Goal: Information Seeking & Learning: Learn about a topic

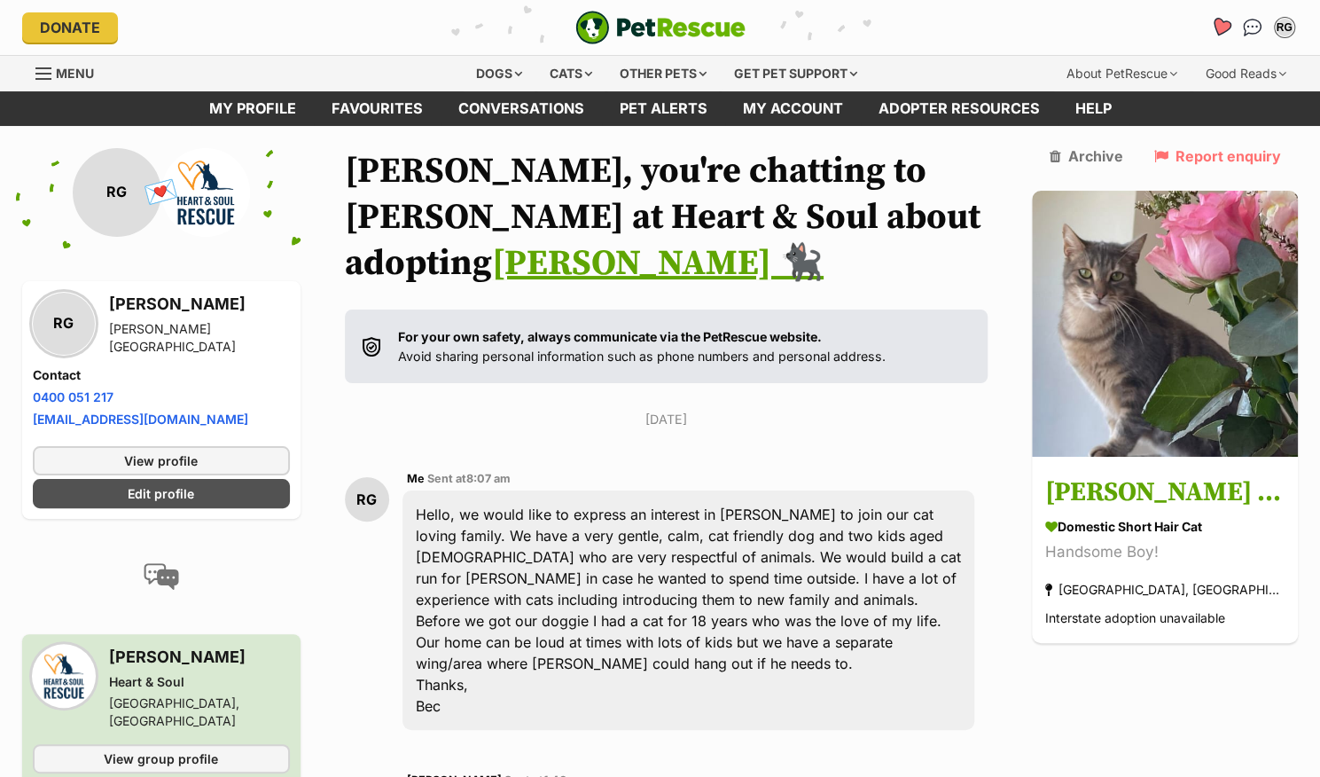
click at [1215, 31] on icon "Favourites" at bounding box center [1220, 27] width 24 height 23
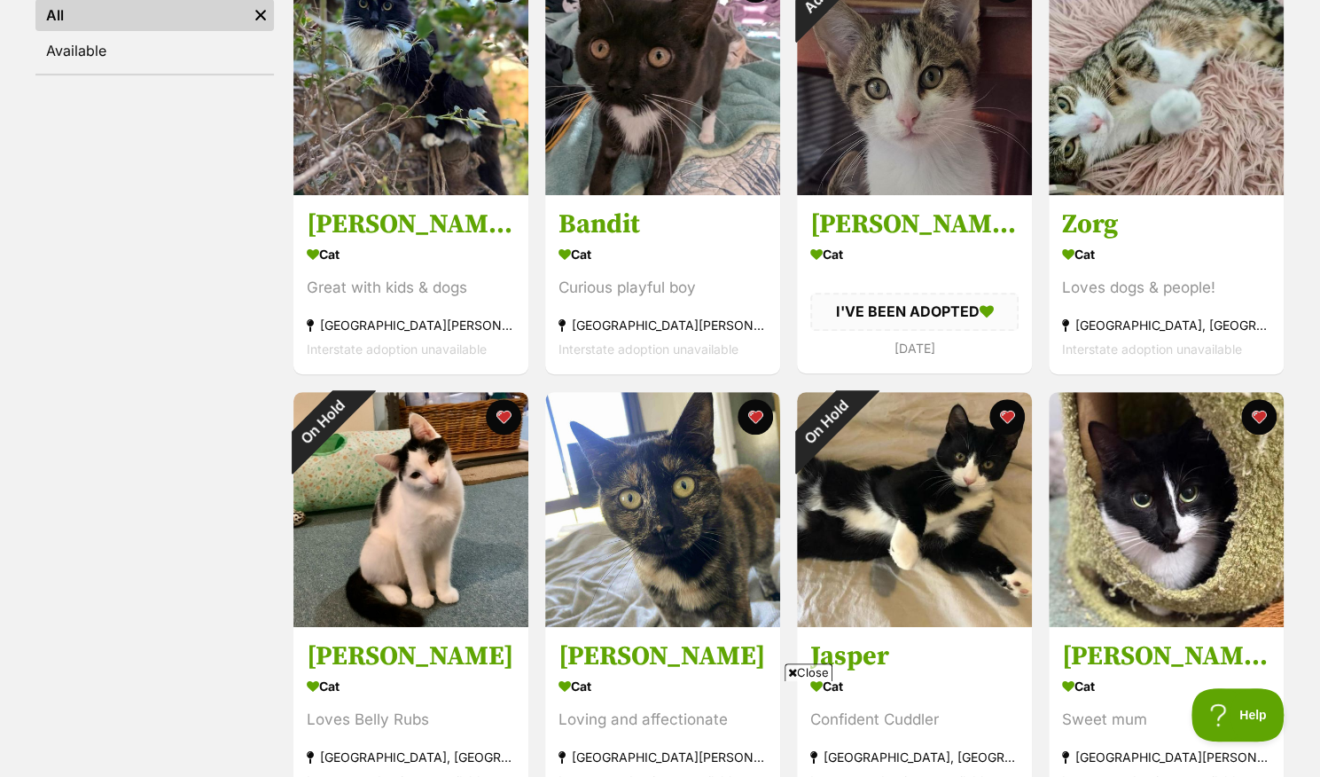
scroll to position [402, 0]
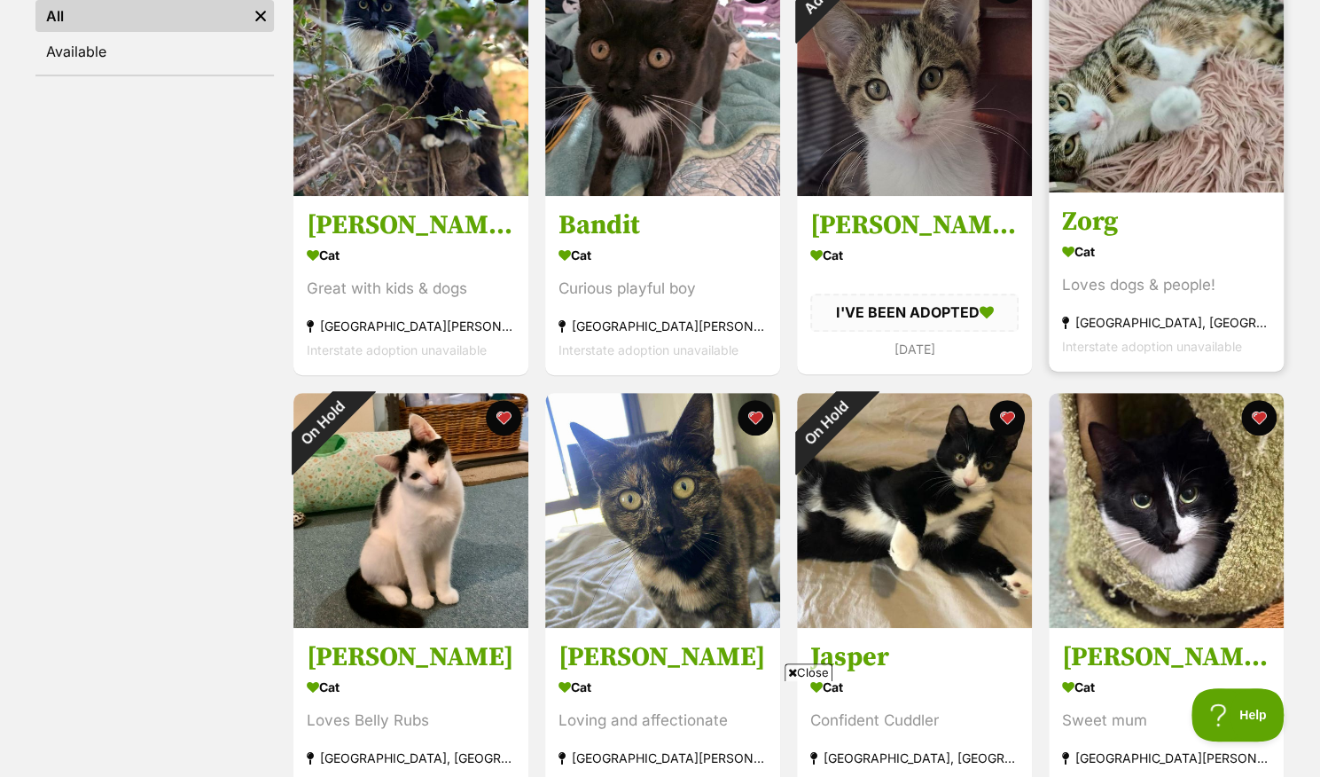
click at [1124, 246] on div "Cat" at bounding box center [1166, 252] width 208 height 26
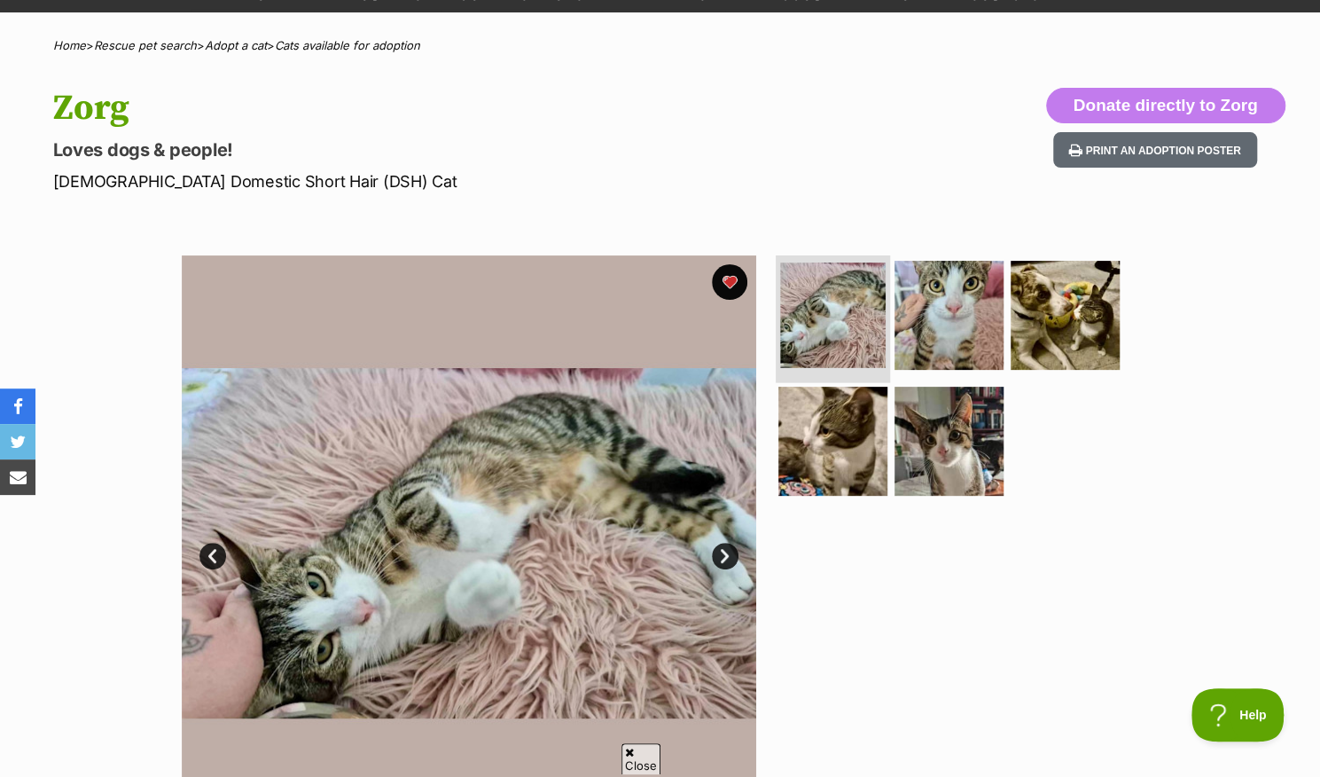
click at [869, 306] on img at bounding box center [833, 315] width 106 height 106
click at [952, 310] on img at bounding box center [949, 315] width 114 height 114
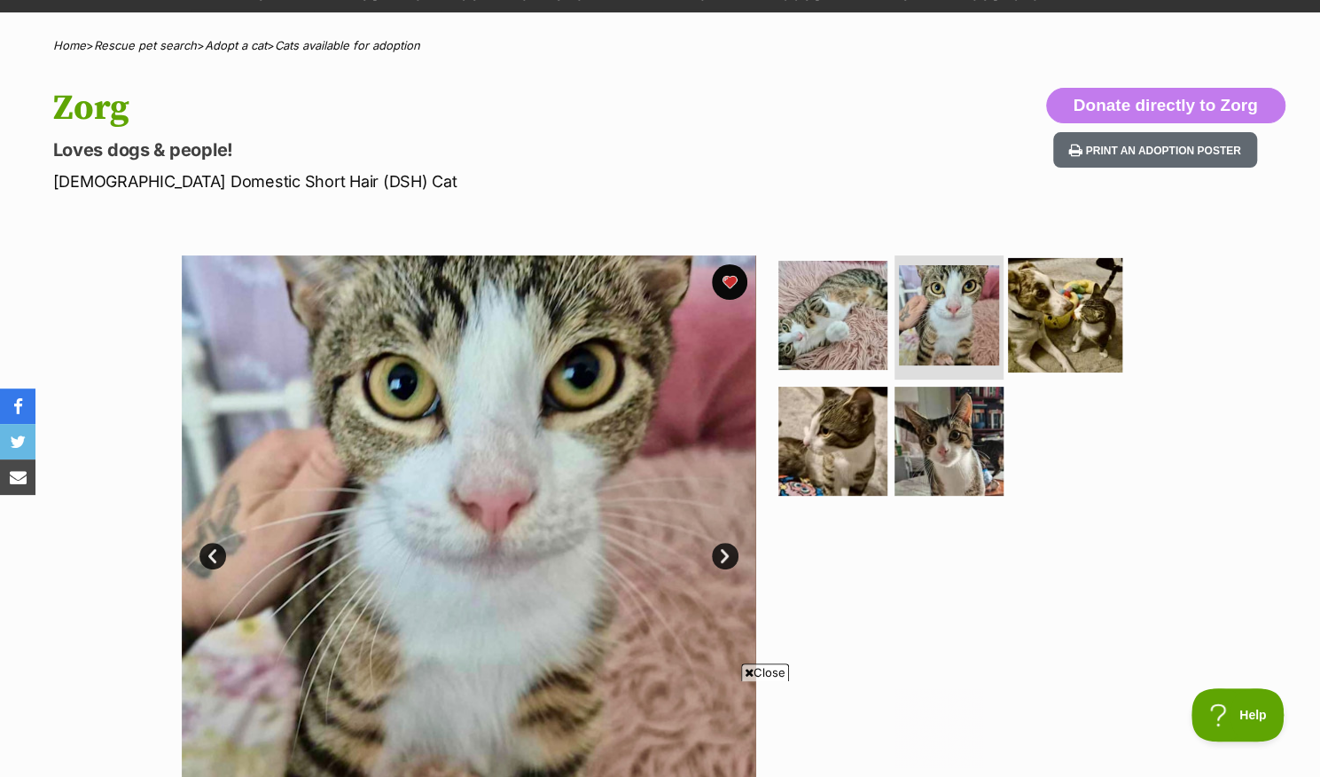
click at [1041, 308] on img at bounding box center [1065, 315] width 114 height 114
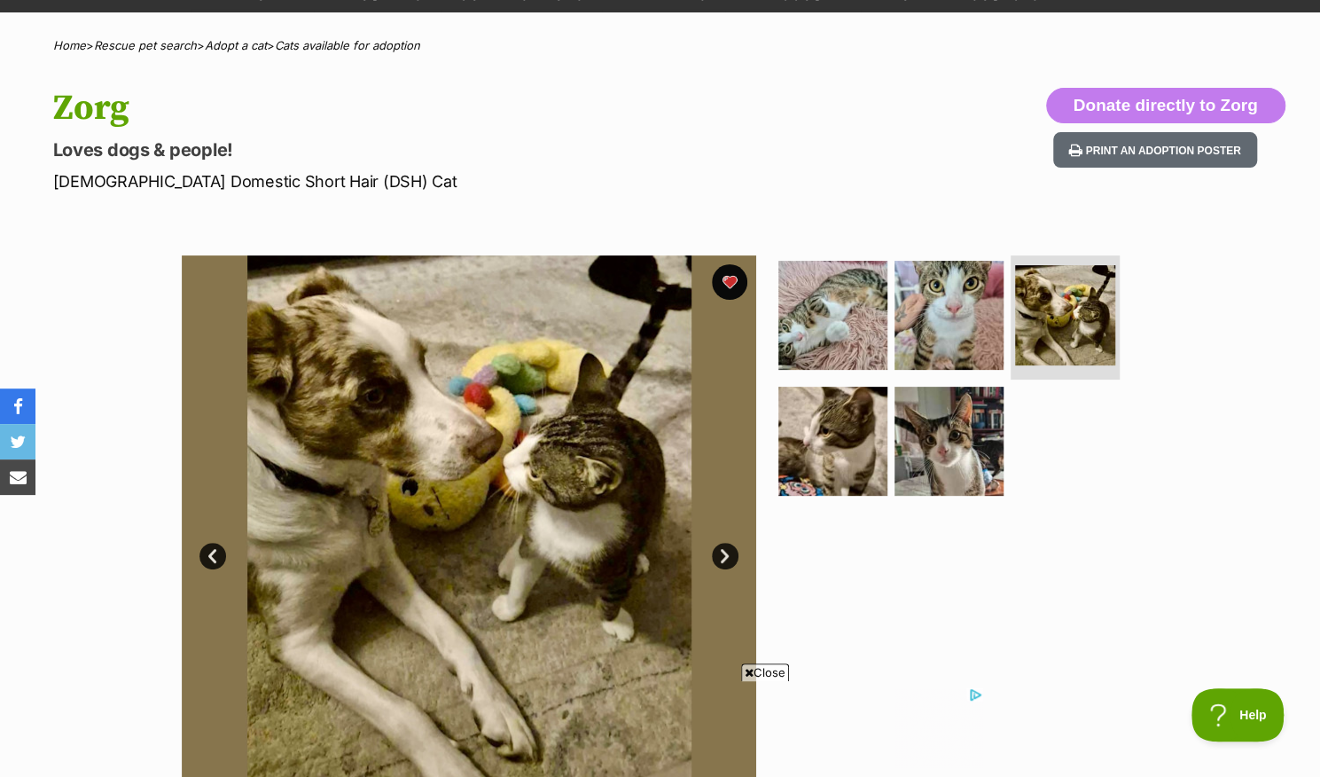
drag, startPoint x: 824, startPoint y: 456, endPoint x: 860, endPoint y: 524, distance: 77.3
click at [860, 524] on div at bounding box center [957, 542] width 364 height 575
click at [822, 438] on img at bounding box center [833, 440] width 114 height 114
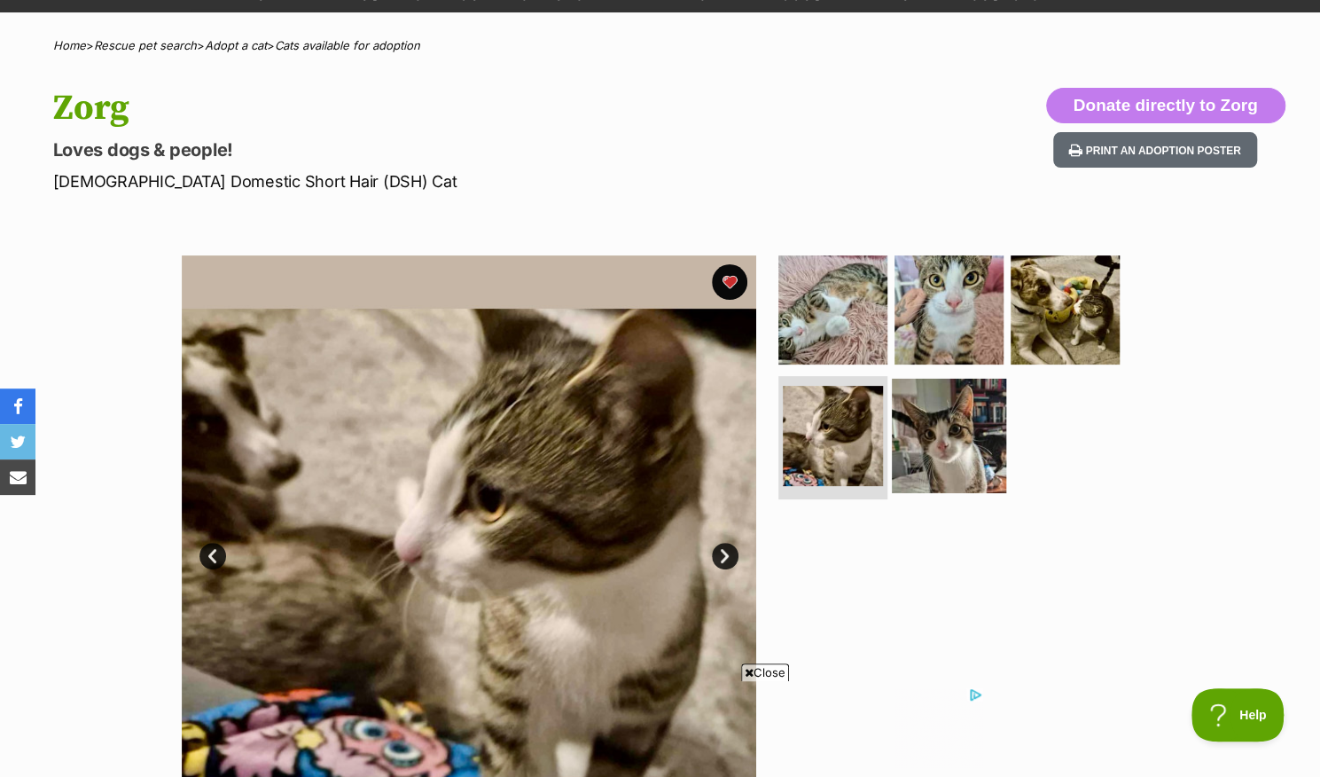
click at [928, 448] on img at bounding box center [949, 435] width 114 height 114
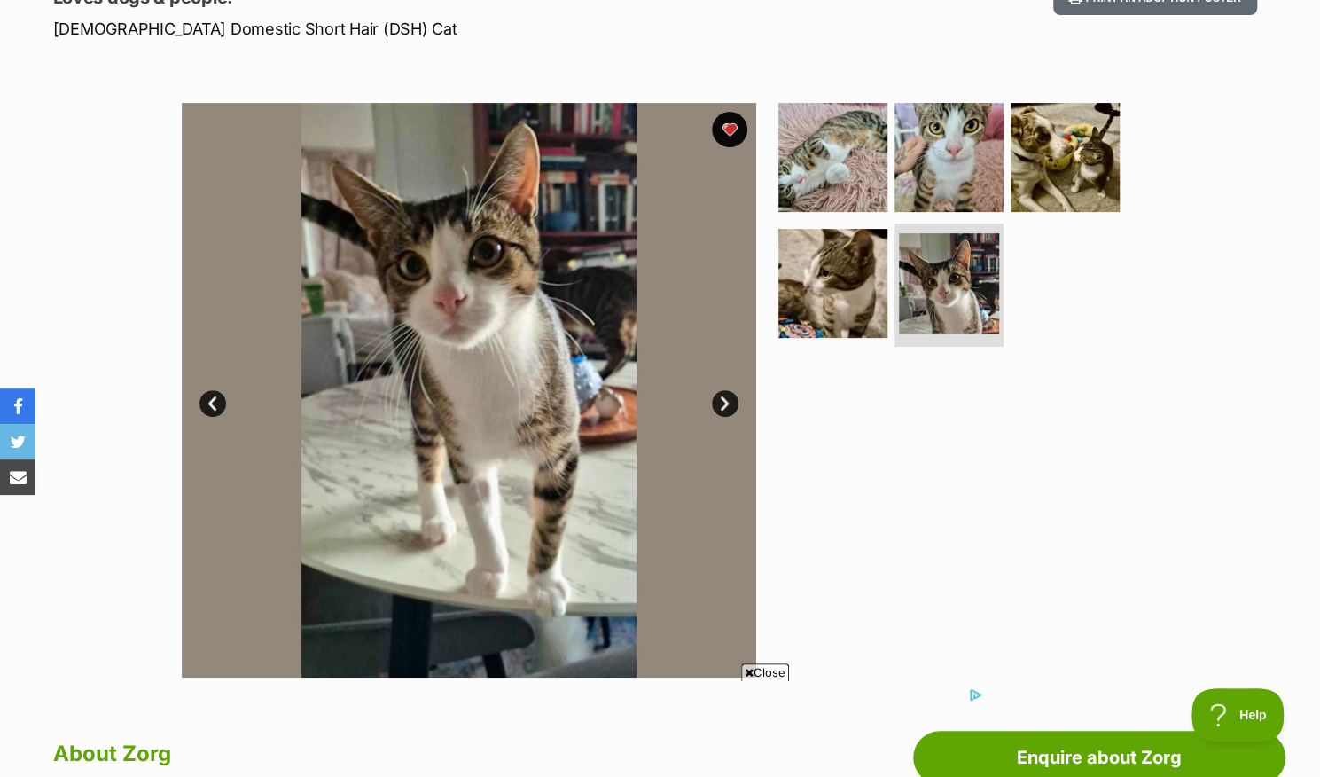
scroll to position [262, 0]
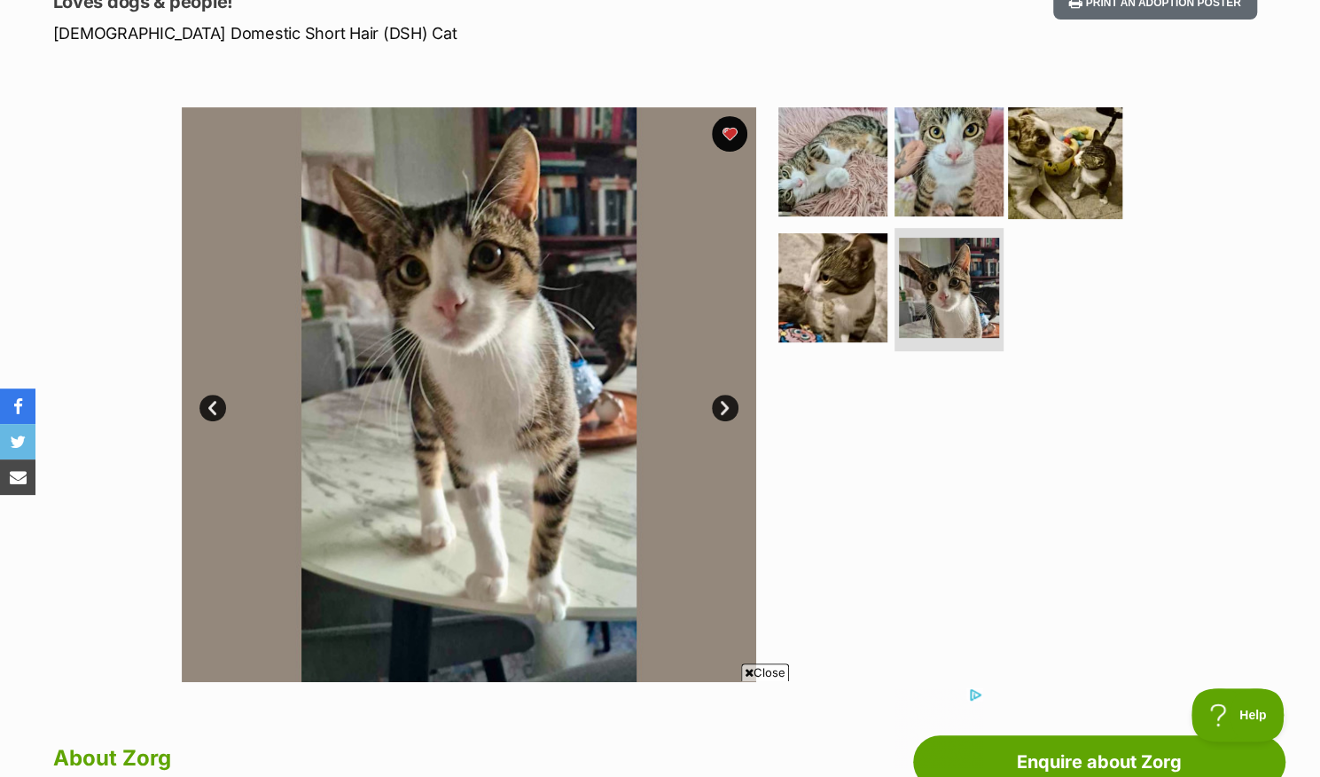
click at [1044, 171] on img at bounding box center [1065, 162] width 114 height 114
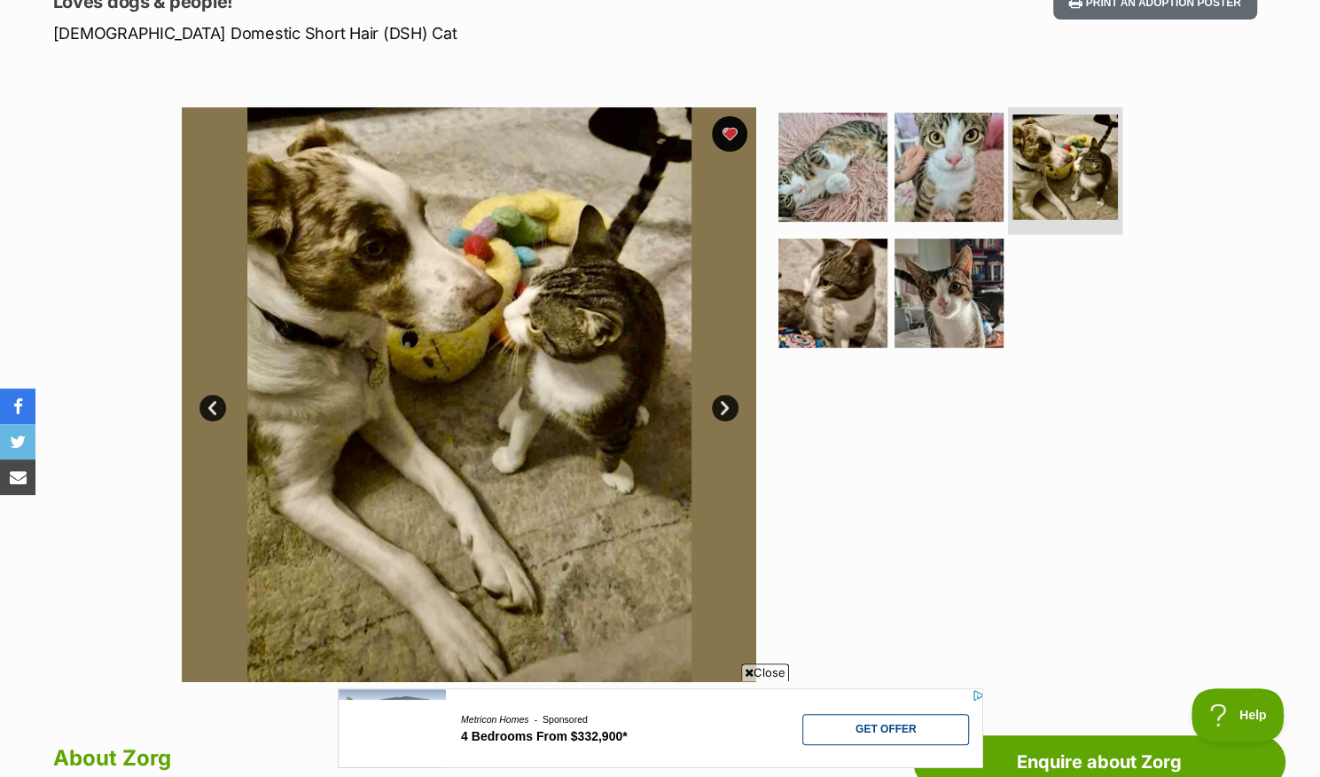
scroll to position [0, 0]
